Goal: Check status: Check status

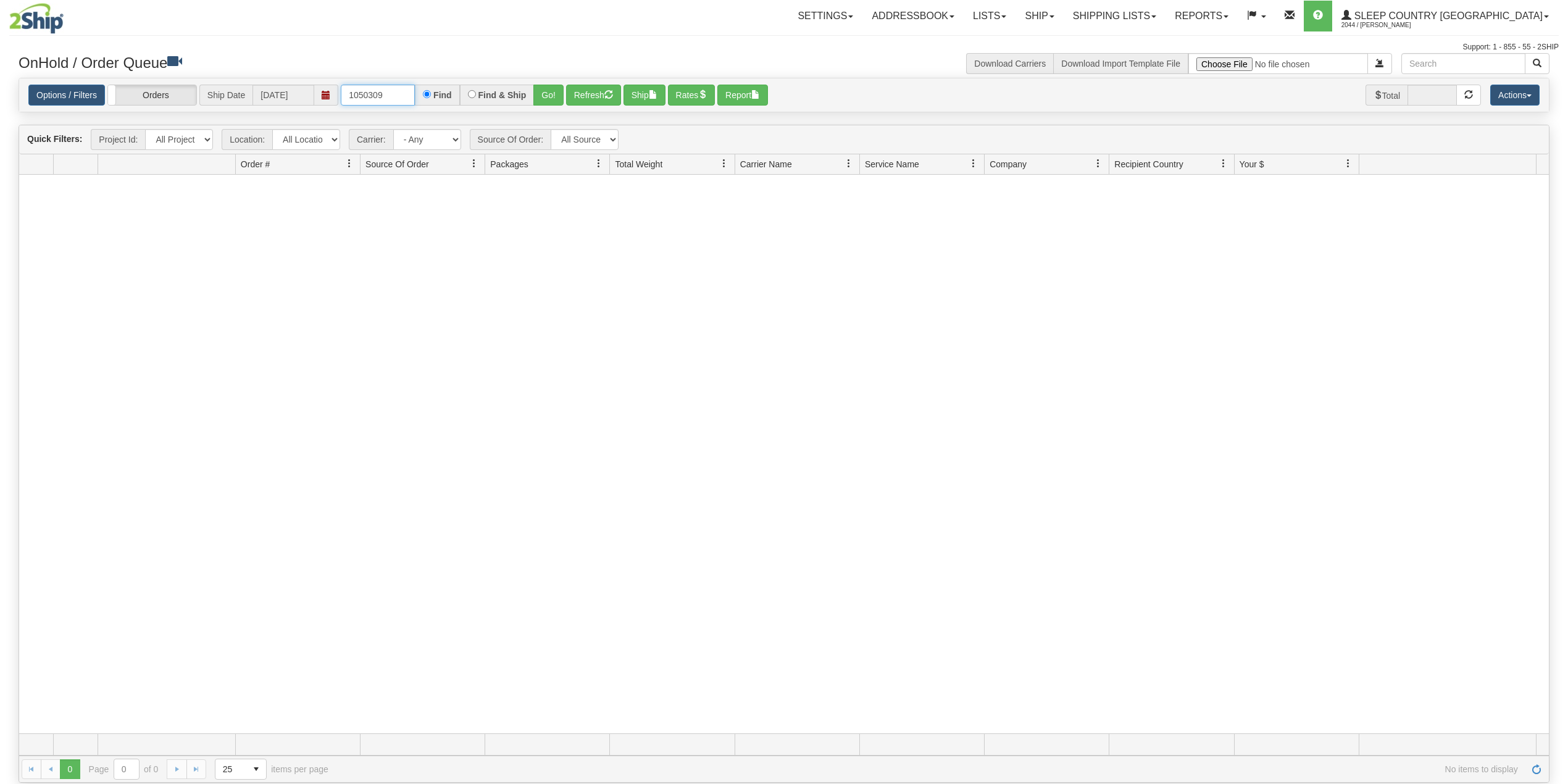
click at [375, 91] on input "1050309" at bounding box center [378, 94] width 74 height 21
paste input "9000H958042"
type input "9000H958042"
click at [551, 92] on button "Go!" at bounding box center [548, 94] width 31 height 21
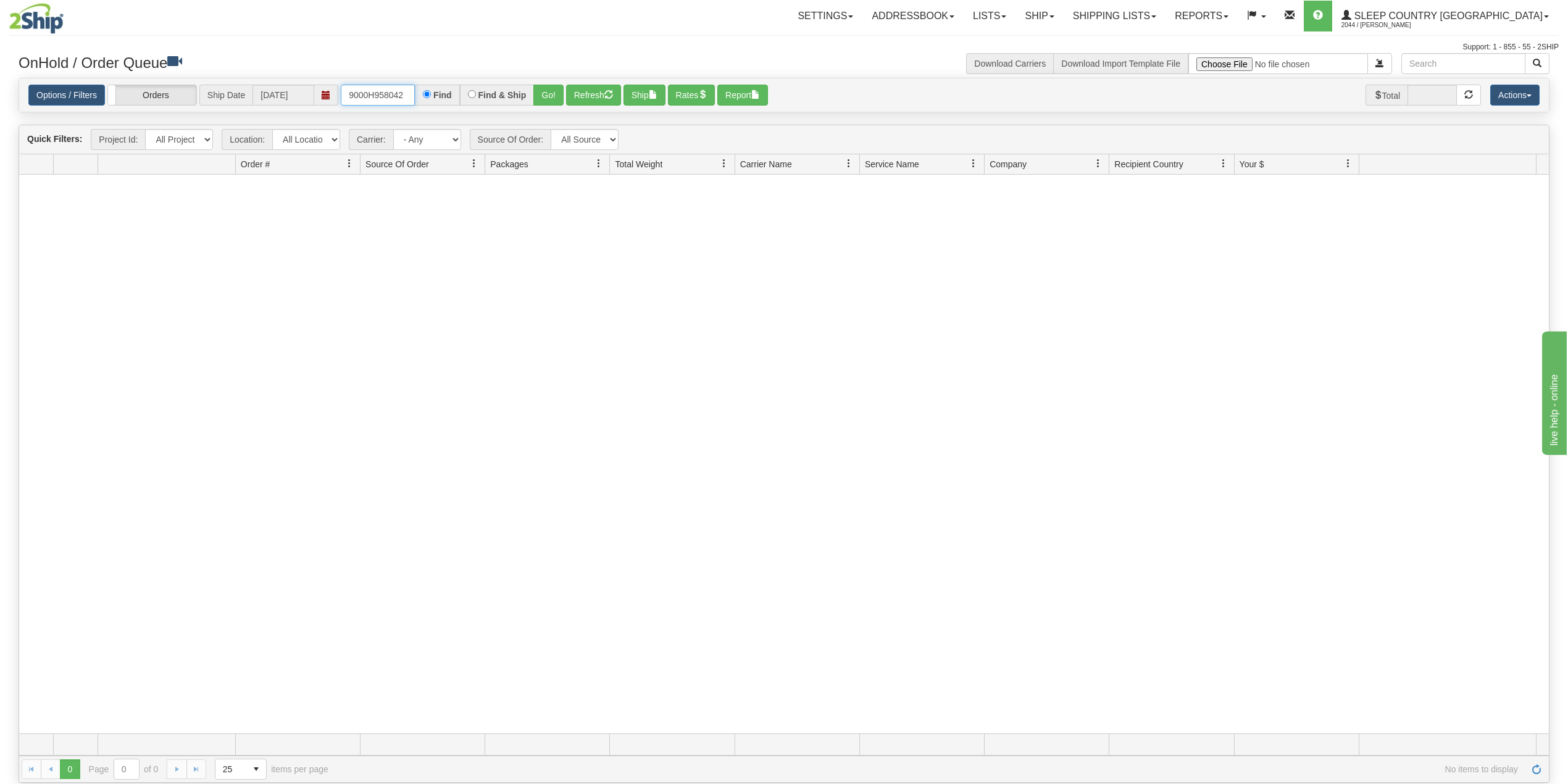
click at [404, 89] on input "9000H958042" at bounding box center [378, 94] width 74 height 21
click at [1165, 15] on link "Shipping lists" at bounding box center [1115, 16] width 102 height 31
click at [1152, 63] on span "Search Shipment History" at bounding box center [1105, 60] width 96 height 10
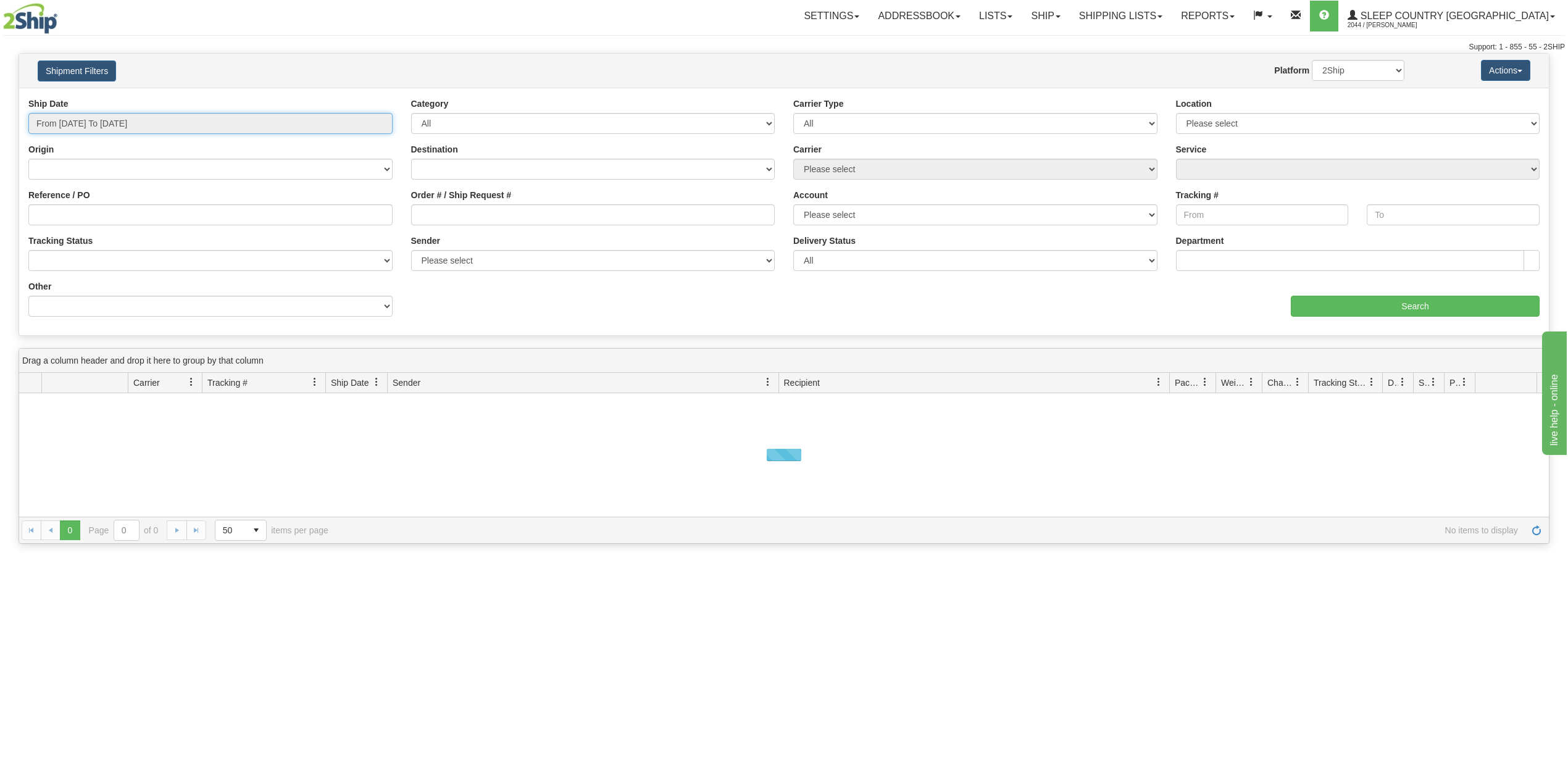
click at [110, 127] on input "From [DATE] To [DATE]" at bounding box center [210, 123] width 364 height 21
click at [99, 215] on li "Last 30 Days" at bounding box center [83, 213] width 99 height 17
type input "From [DATE] To [DATE]"
click at [104, 211] on input "Reference / PO" at bounding box center [210, 214] width 364 height 21
paste input "9000H958042"
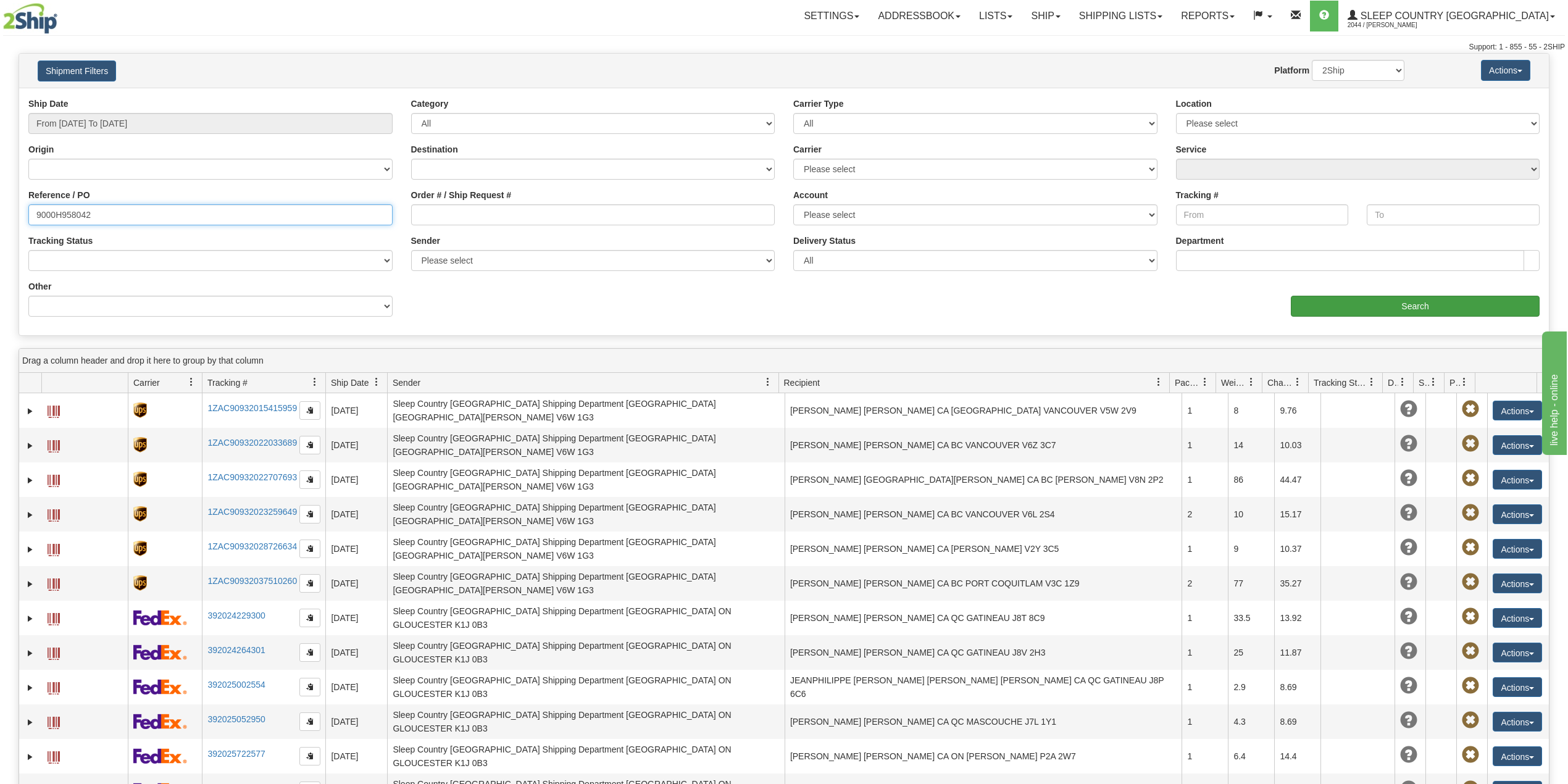
type input "9000H958042"
click at [1353, 310] on input "Search" at bounding box center [1415, 306] width 249 height 21
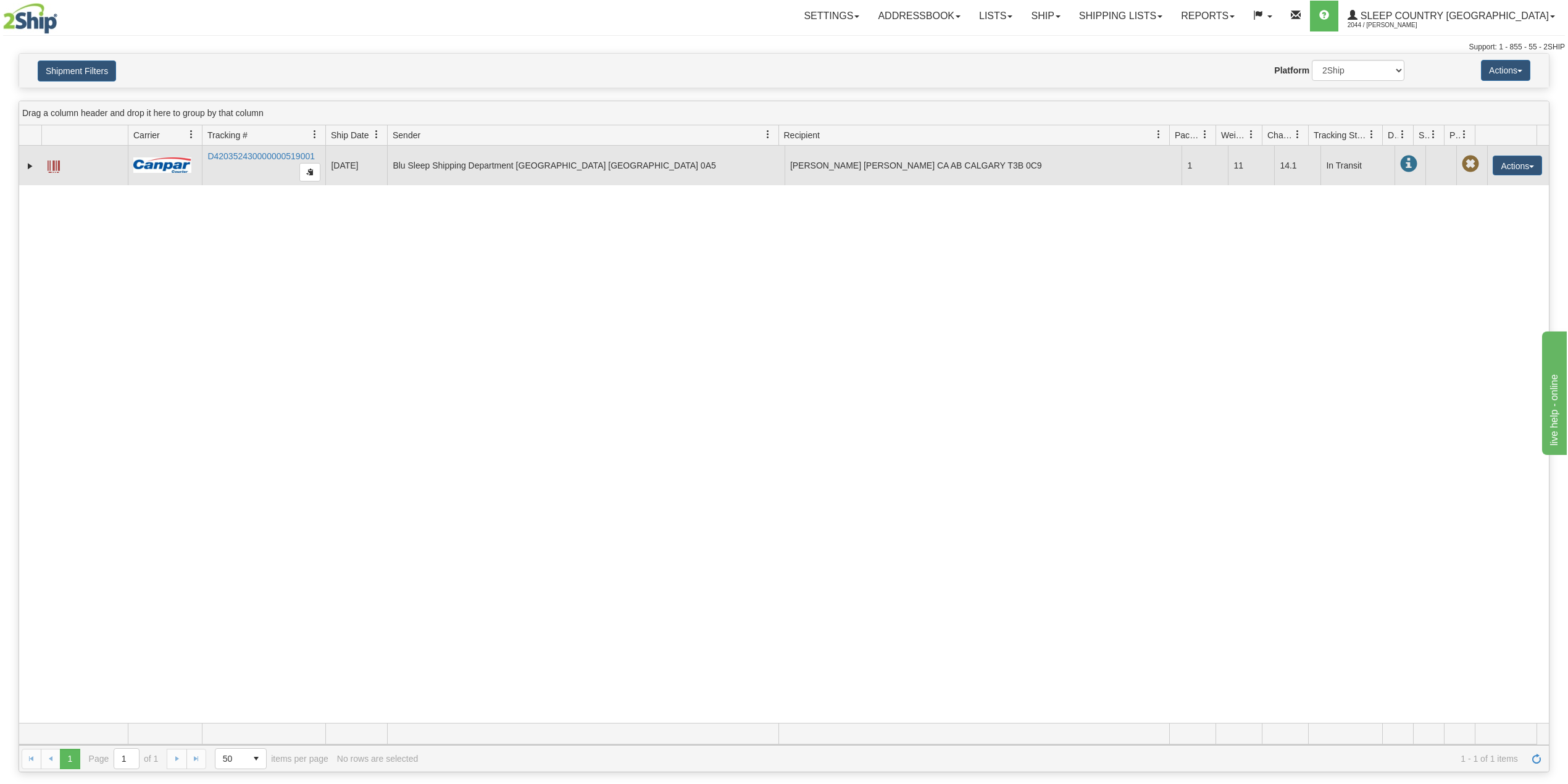
click at [20, 180] on td at bounding box center [31, 165] width 22 height 39
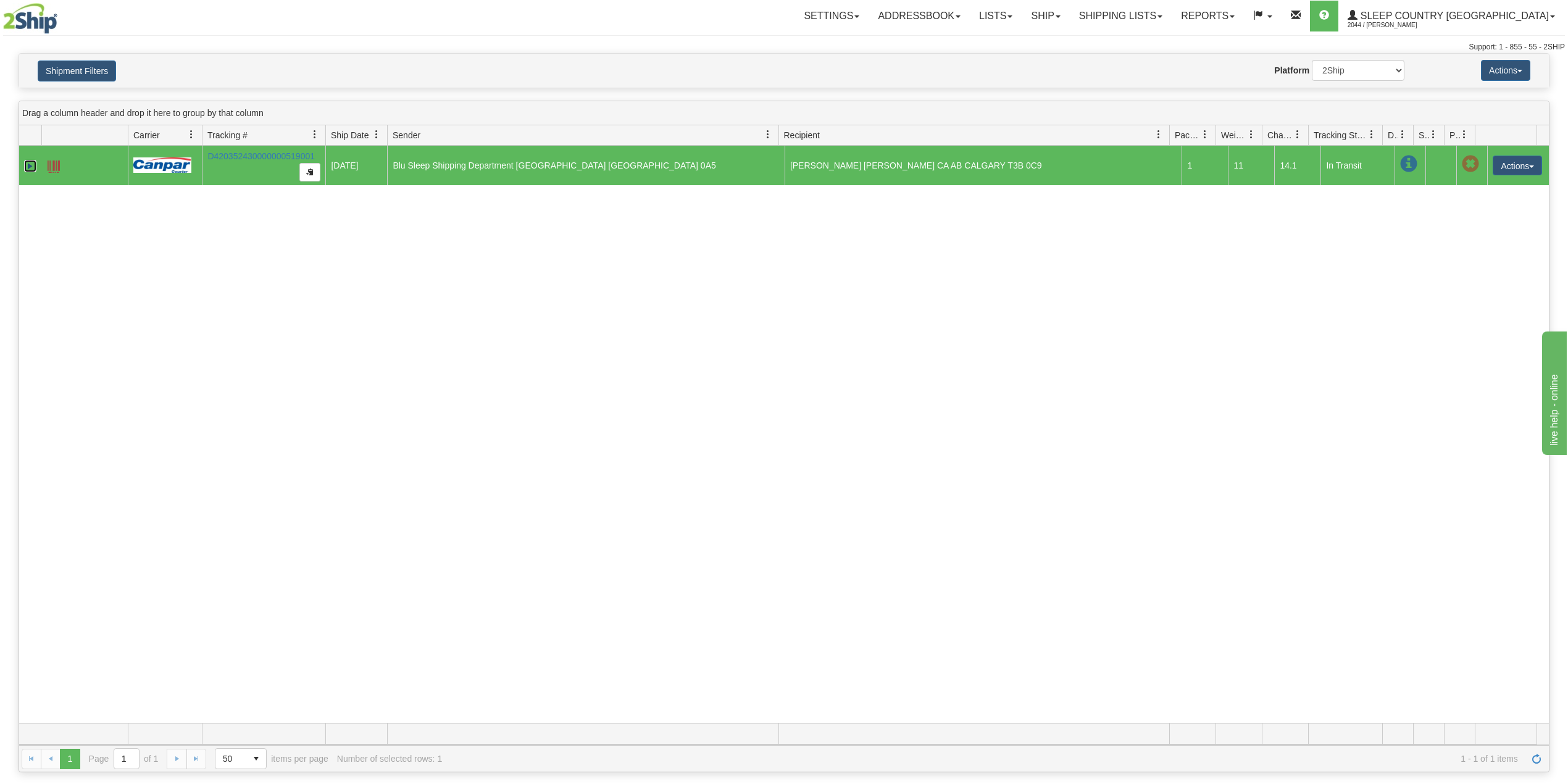
click at [27, 170] on link "Expand" at bounding box center [30, 166] width 13 height 13
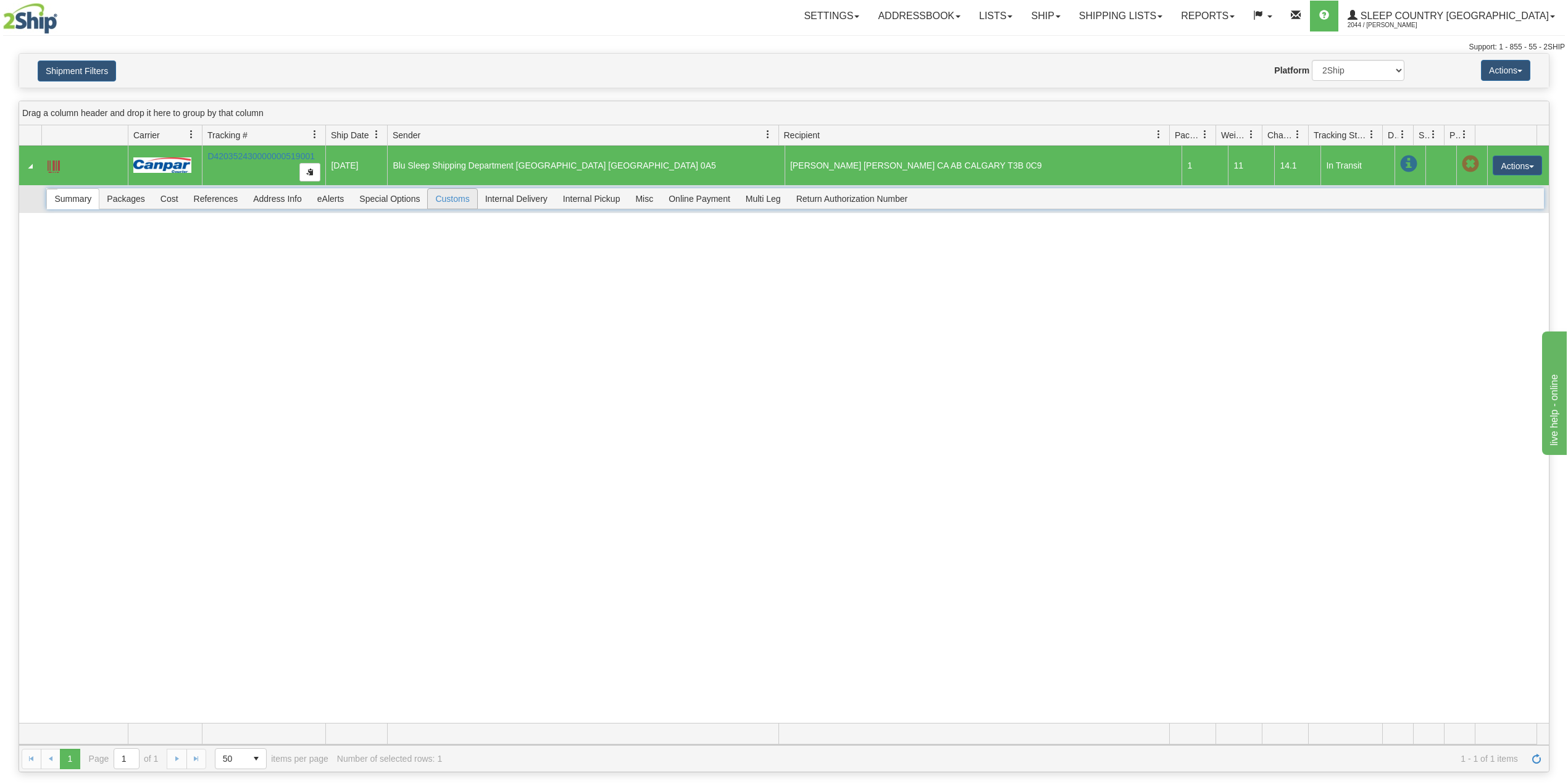
click at [460, 204] on span "Customs" at bounding box center [452, 198] width 48 height 20
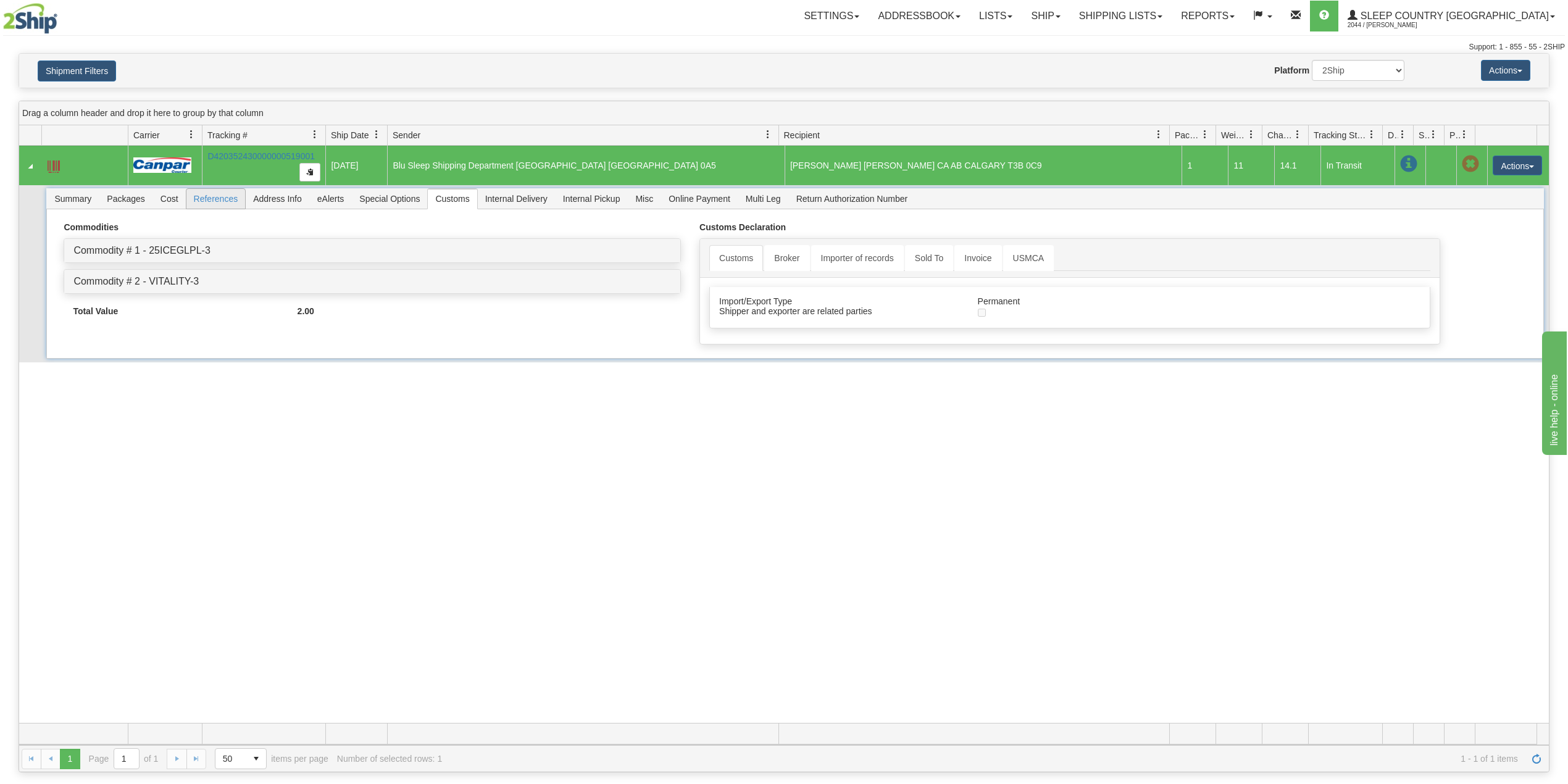
click at [211, 204] on span "References" at bounding box center [216, 198] width 60 height 20
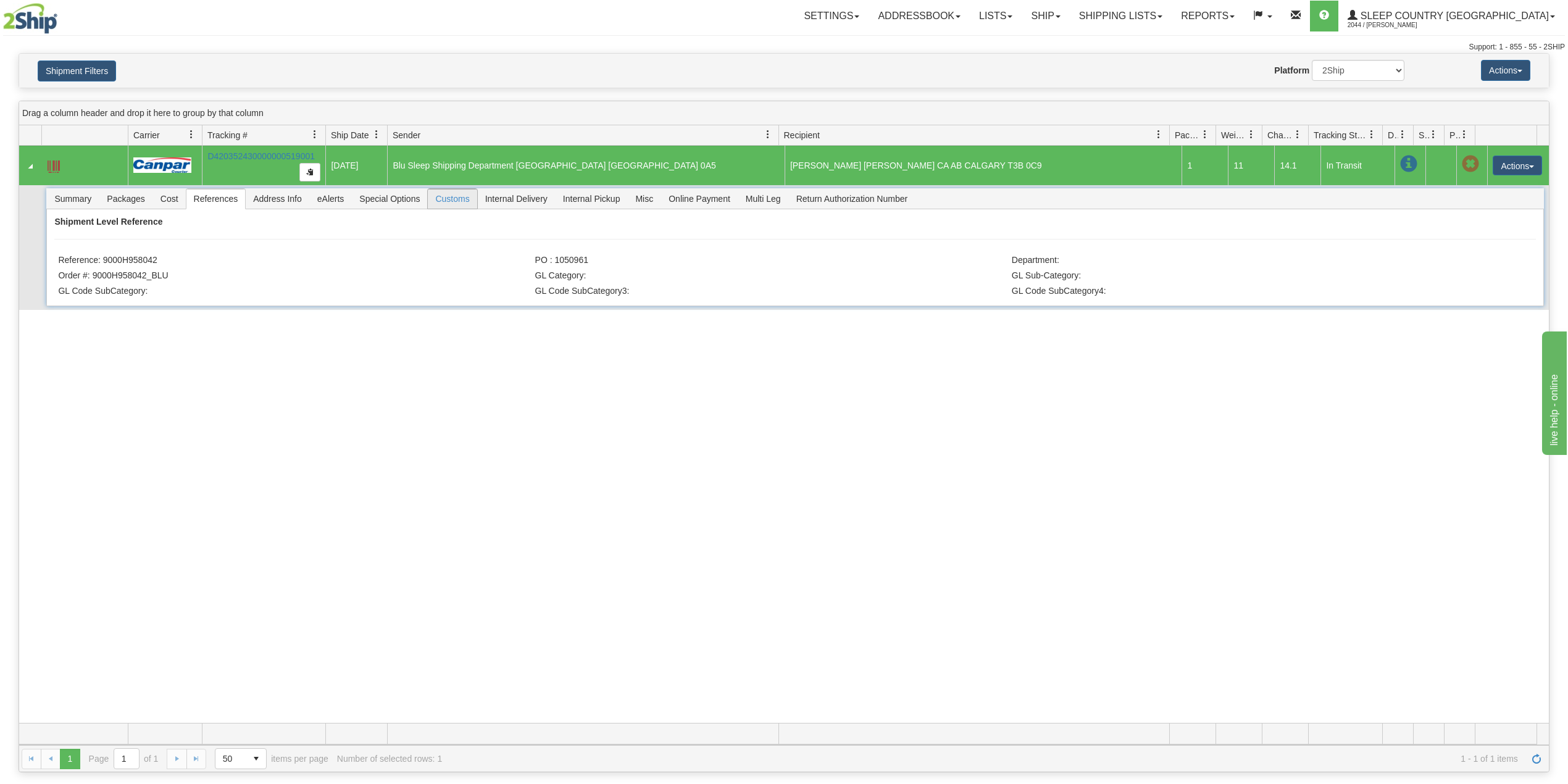
click at [451, 200] on span "Customs" at bounding box center [452, 198] width 48 height 20
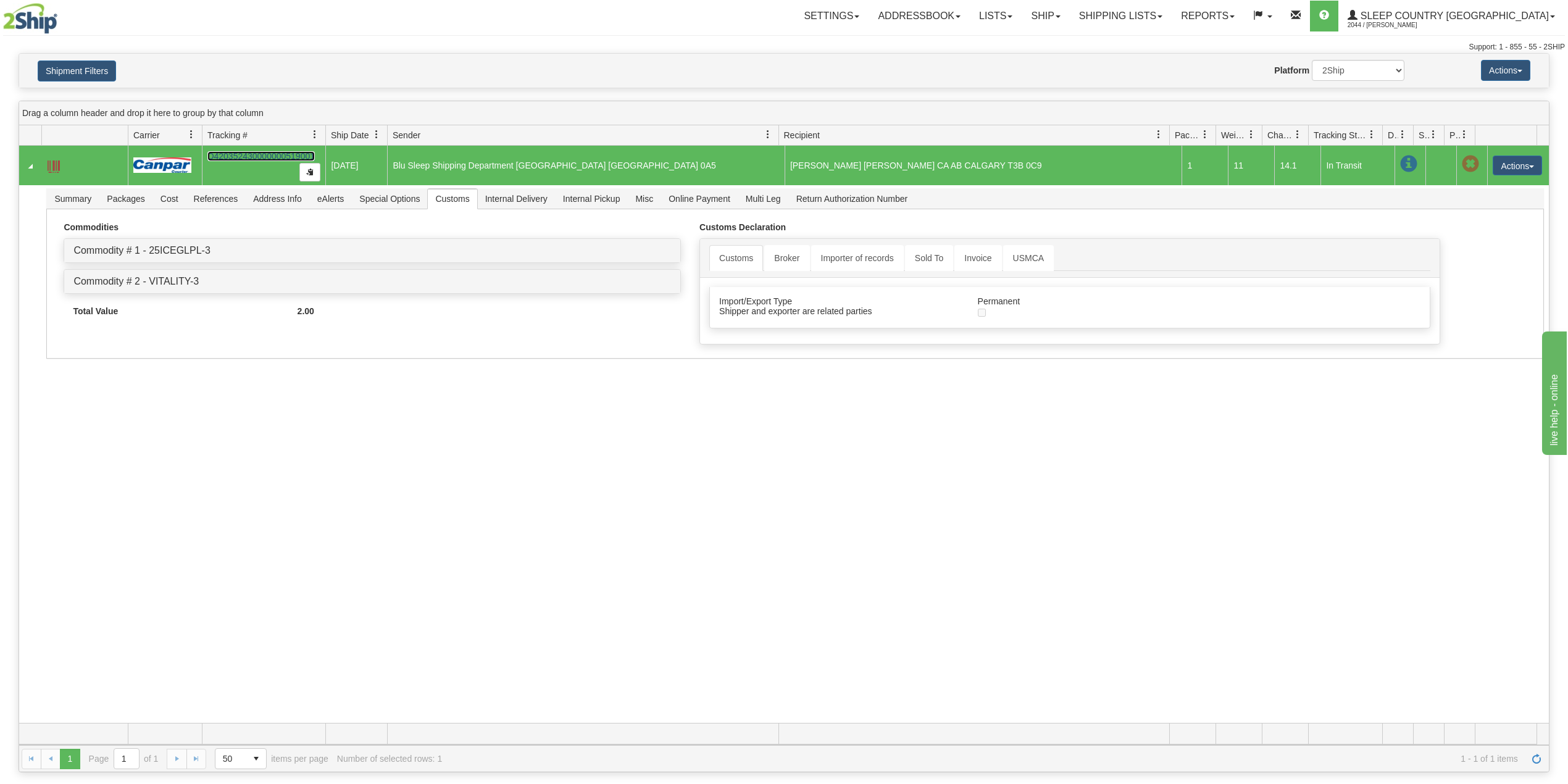
click at [243, 156] on link "D420352430000000519001" at bounding box center [261, 156] width 107 height 10
